Goal: Information Seeking & Learning: Learn about a topic

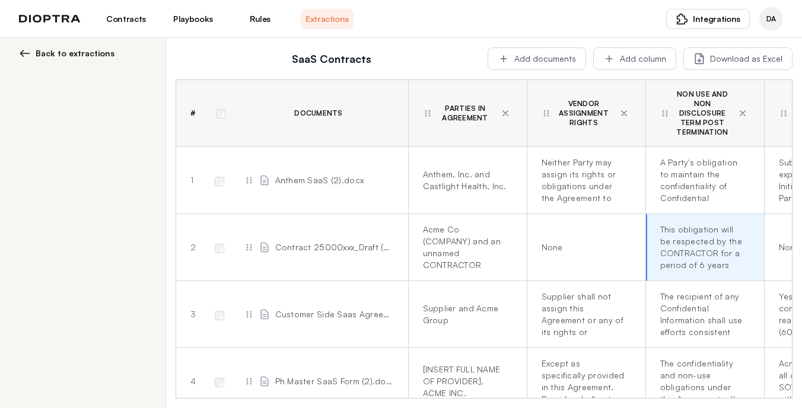
scroll to position [0, 729]
click at [703, 18] on span "Integrations" at bounding box center [716, 19] width 47 height 12
click at [674, 46] on span "Word Add-in" at bounding box center [686, 48] width 47 height 12
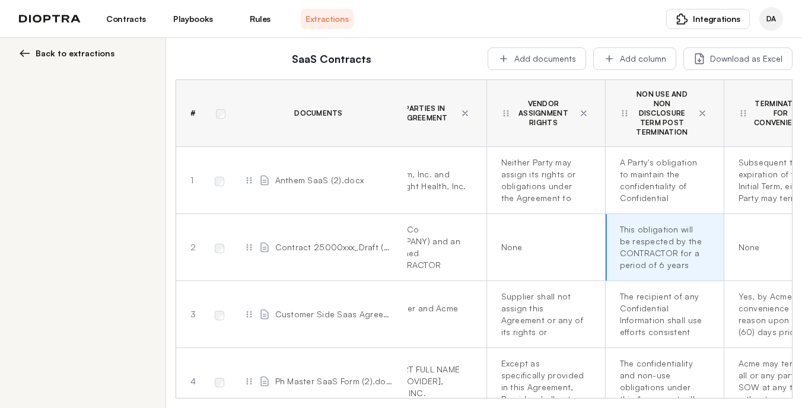
scroll to position [0, 821]
